Goal: Task Accomplishment & Management: Complete application form

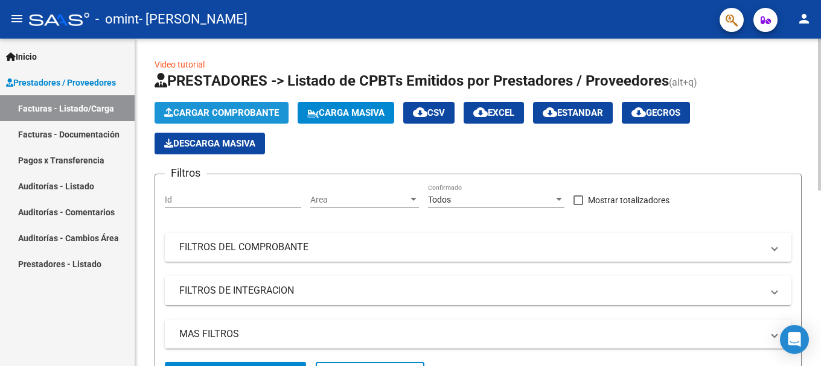
click at [212, 112] on span "Cargar Comprobante" at bounding box center [221, 112] width 115 height 11
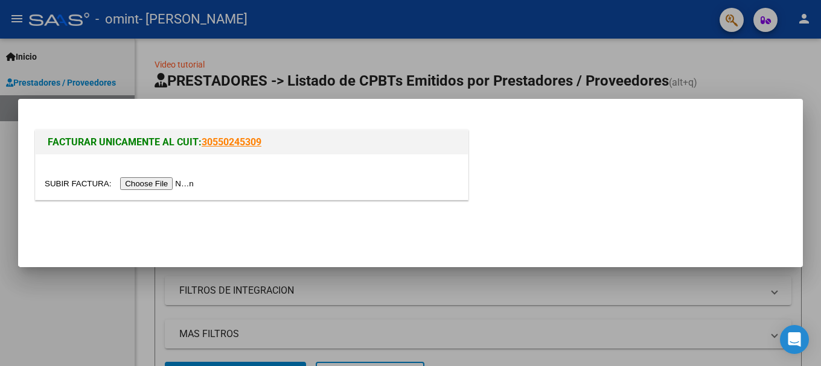
click at [167, 185] on input "file" at bounding box center [121, 183] width 153 height 13
click at [170, 182] on input "file" at bounding box center [121, 183] width 153 height 13
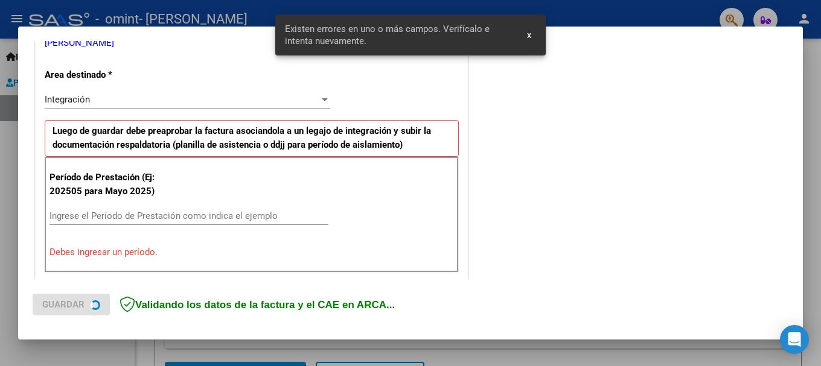
scroll to position [279, 0]
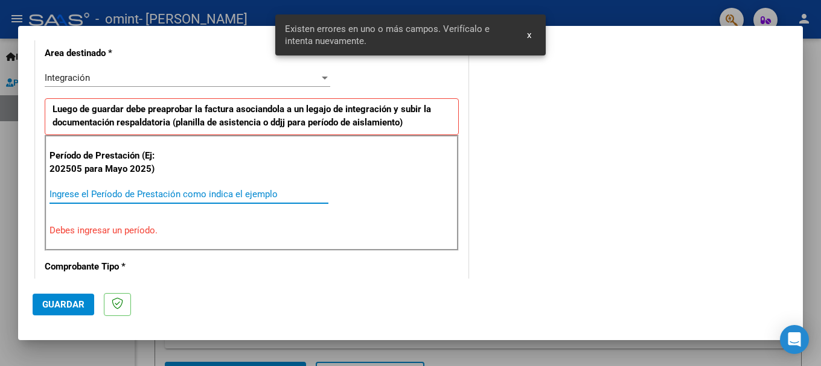
click at [98, 196] on input "Ingrese el Período de Prestación como indica el ejemplo" at bounding box center [188, 194] width 279 height 11
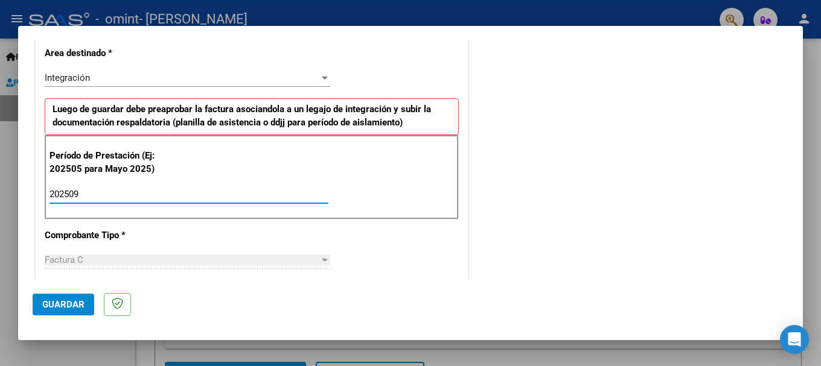
type input "202509"
click at [65, 306] on span "Guardar" at bounding box center [63, 304] width 42 height 11
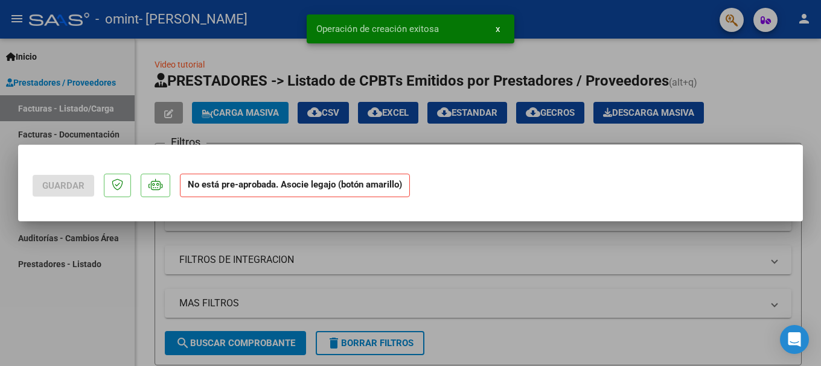
scroll to position [0, 0]
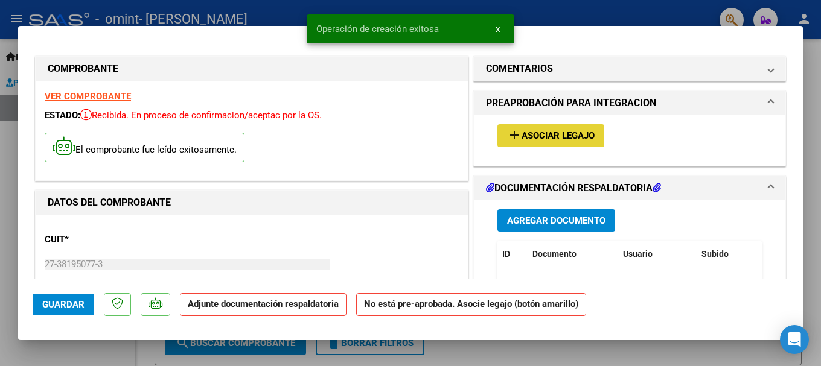
click at [532, 129] on button "add Asociar Legajo" at bounding box center [550, 135] width 107 height 22
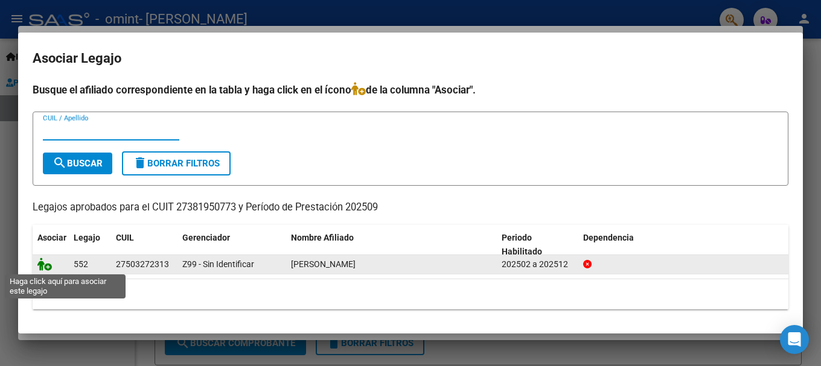
click at [45, 264] on icon at bounding box center [44, 264] width 14 height 13
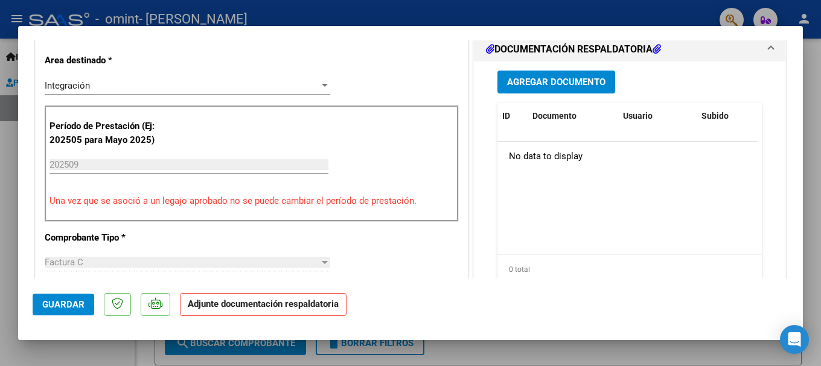
scroll to position [304, 0]
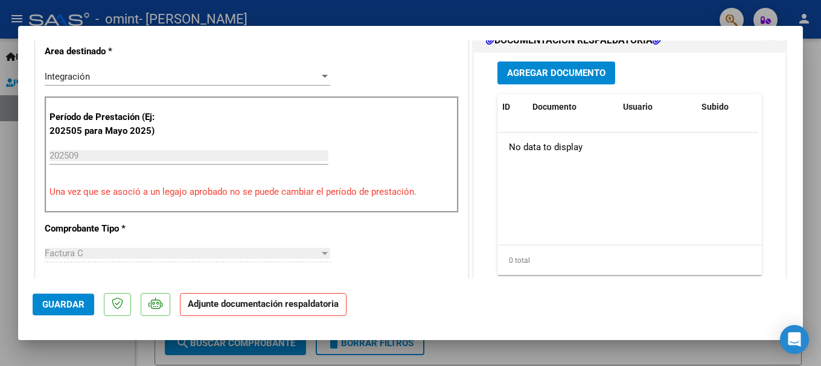
click at [579, 75] on span "Agregar Documento" at bounding box center [556, 73] width 98 height 11
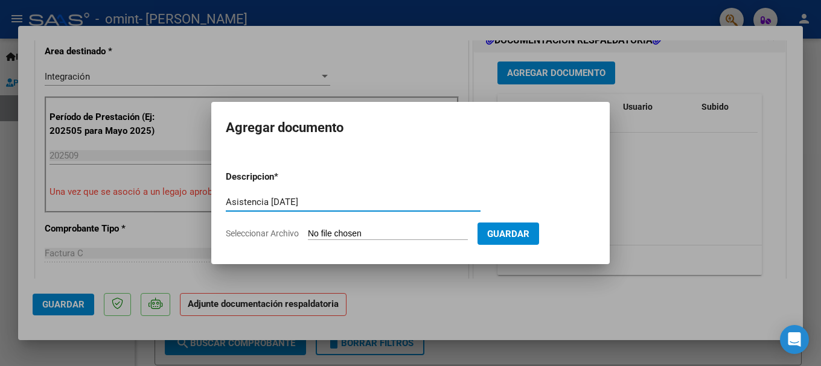
type input "Asistencia [DATE]"
click at [268, 231] on span "Seleccionar Archivo" at bounding box center [262, 234] width 73 height 10
click at [308, 231] on input "Seleccionar Archivo" at bounding box center [388, 234] width 160 height 11
type input "C:\fakepath\asist sept [PERSON_NAME].pdf"
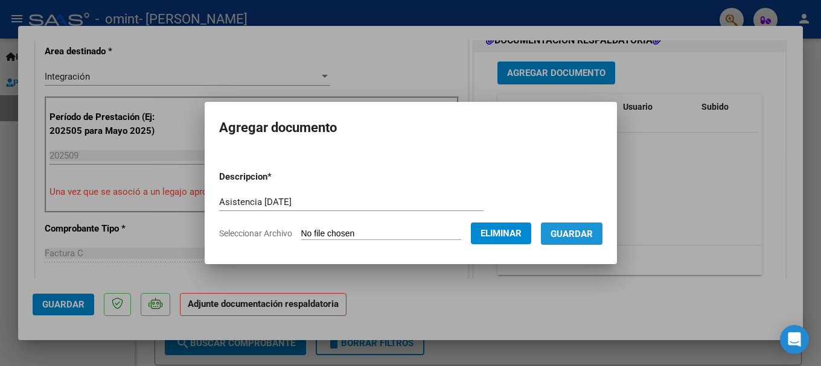
click at [587, 234] on span "Guardar" at bounding box center [571, 234] width 42 height 11
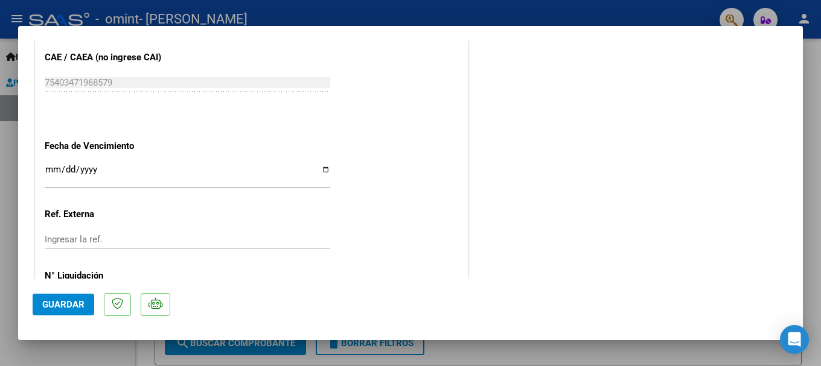
scroll to position [842, 0]
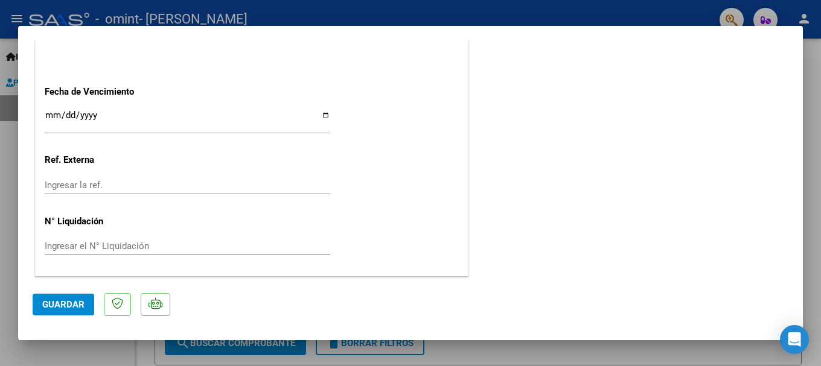
click at [314, 118] on input "Ingresar la fecha" at bounding box center [187, 119] width 285 height 19
click at [325, 115] on input "Ingresar la fecha" at bounding box center [187, 119] width 285 height 19
type input "[DATE]"
click at [66, 302] on span "Guardar" at bounding box center [63, 304] width 42 height 11
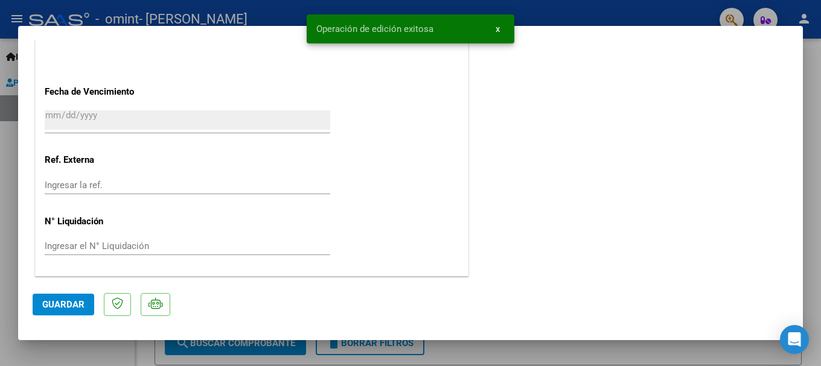
click at [494, 27] on button "x" at bounding box center [498, 29] width 24 height 22
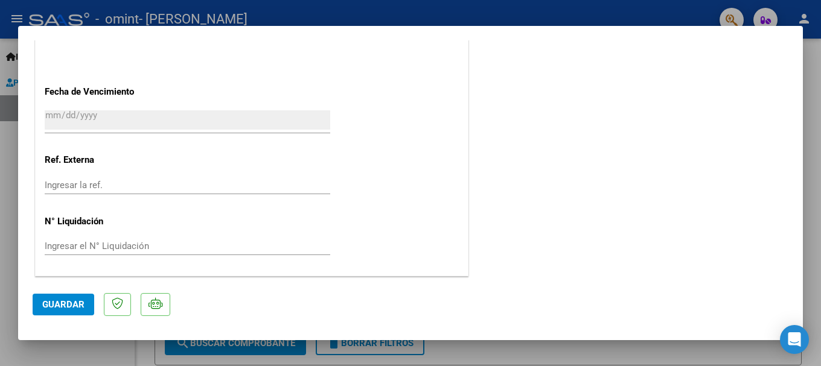
click at [810, 203] on div at bounding box center [410, 183] width 821 height 366
type input "$ 0,00"
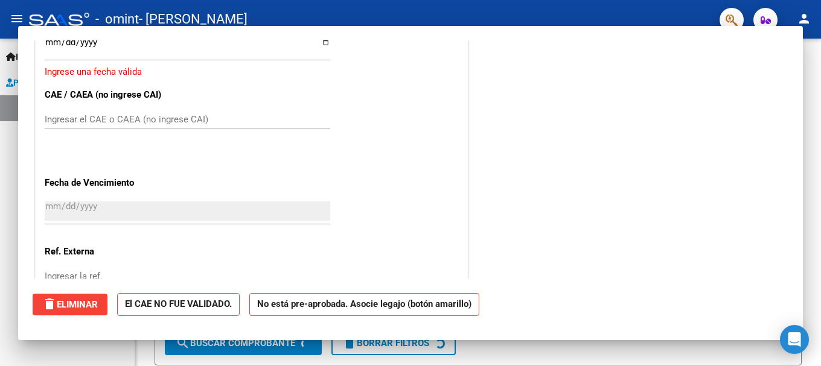
scroll to position [933, 0]
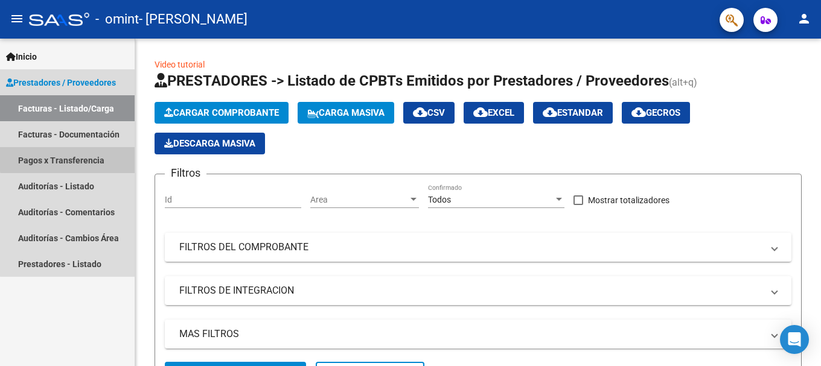
click at [73, 159] on link "Pagos x Transferencia" at bounding box center [67, 160] width 135 height 26
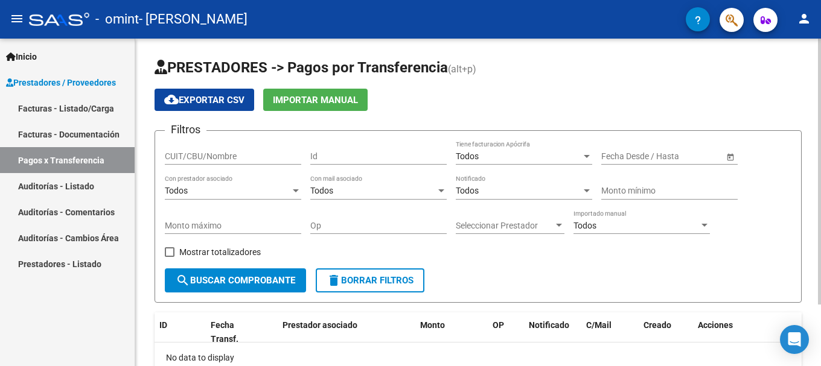
click at [711, 84] on app-list-header "PRESTADORES -> Pagos por Transferencia (alt+p) cloud_download Exportar CSV Impo…" at bounding box center [477, 180] width 647 height 245
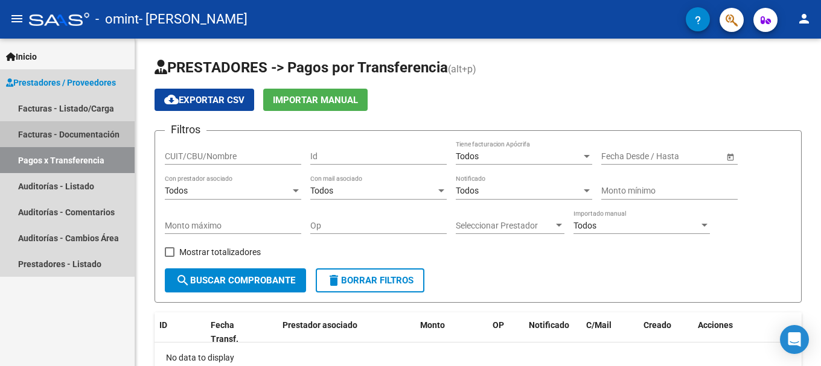
click at [63, 131] on link "Facturas - Documentación" at bounding box center [67, 134] width 135 height 26
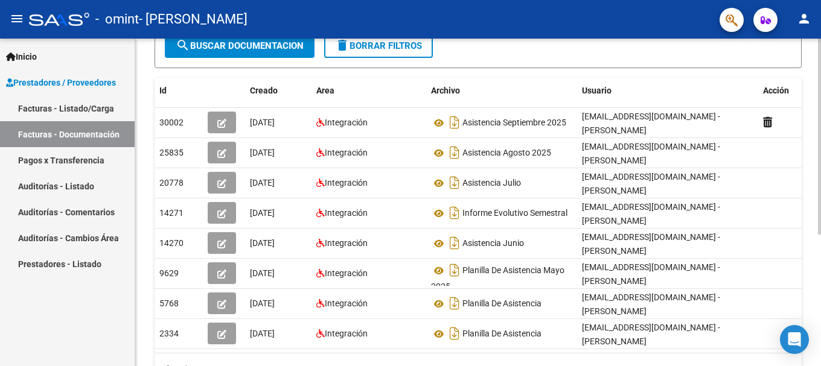
scroll to position [177, 0]
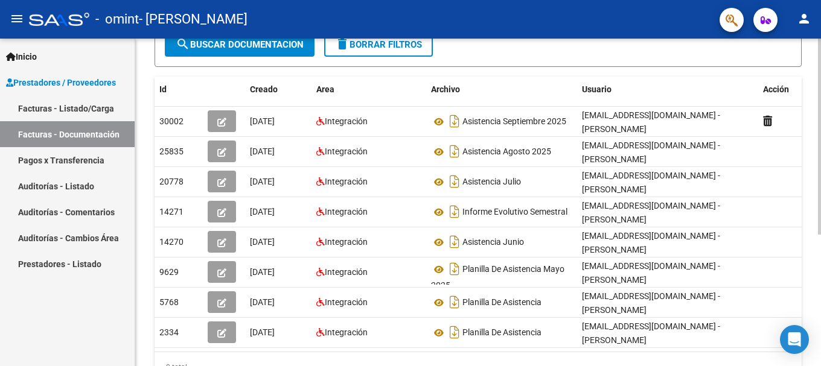
click at [820, 264] on div at bounding box center [819, 237] width 3 height 196
